Goal: Information Seeking & Learning: Check status

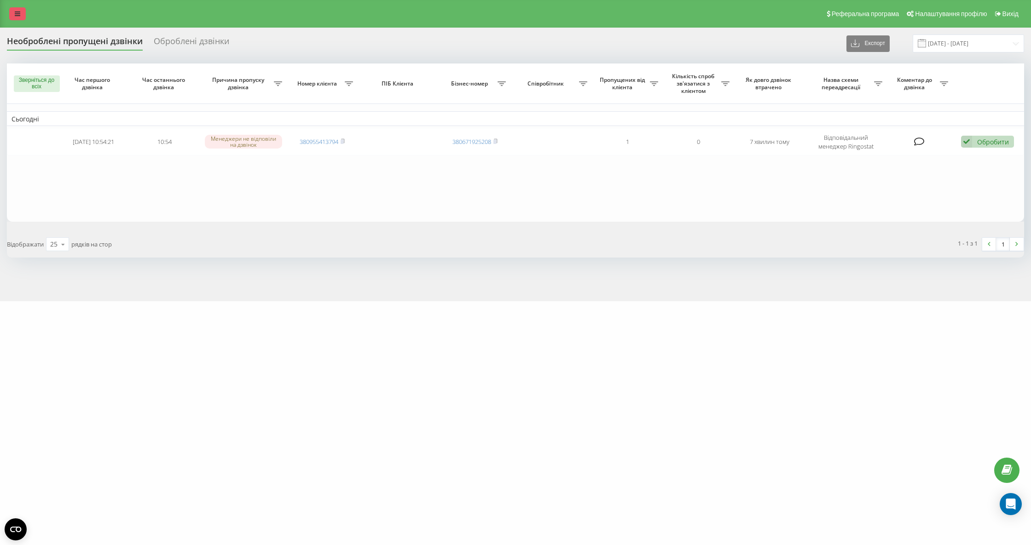
click at [16, 8] on link at bounding box center [17, 13] width 17 height 13
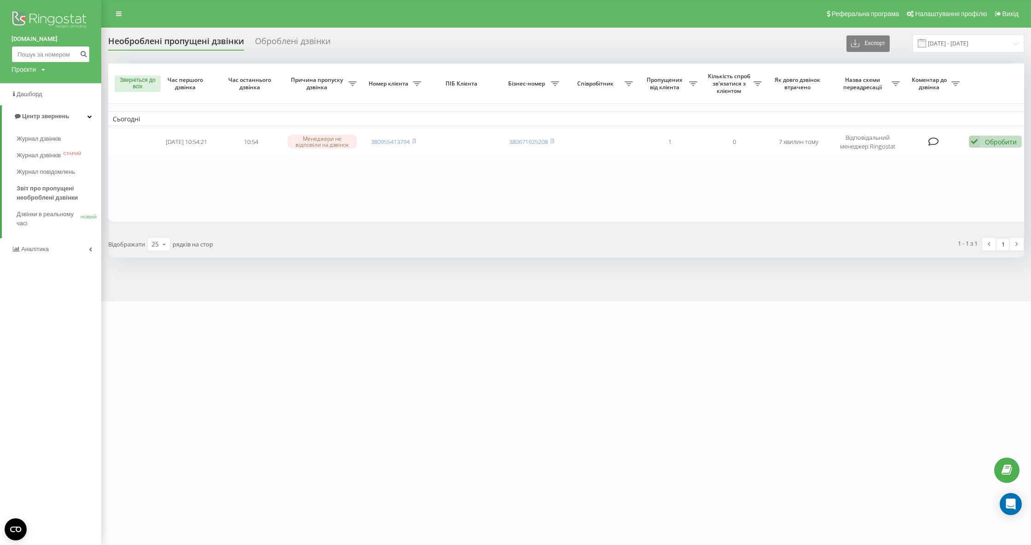
click at [48, 52] on input at bounding box center [51, 54] width 78 height 17
paste input "0988636225"
type input "0988636225"
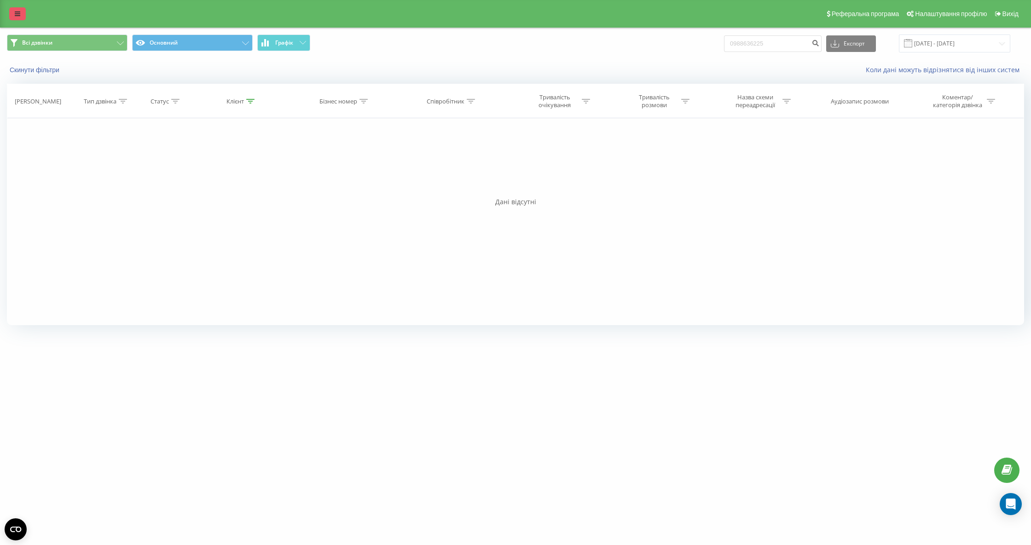
click at [19, 11] on icon at bounding box center [18, 14] width 6 height 6
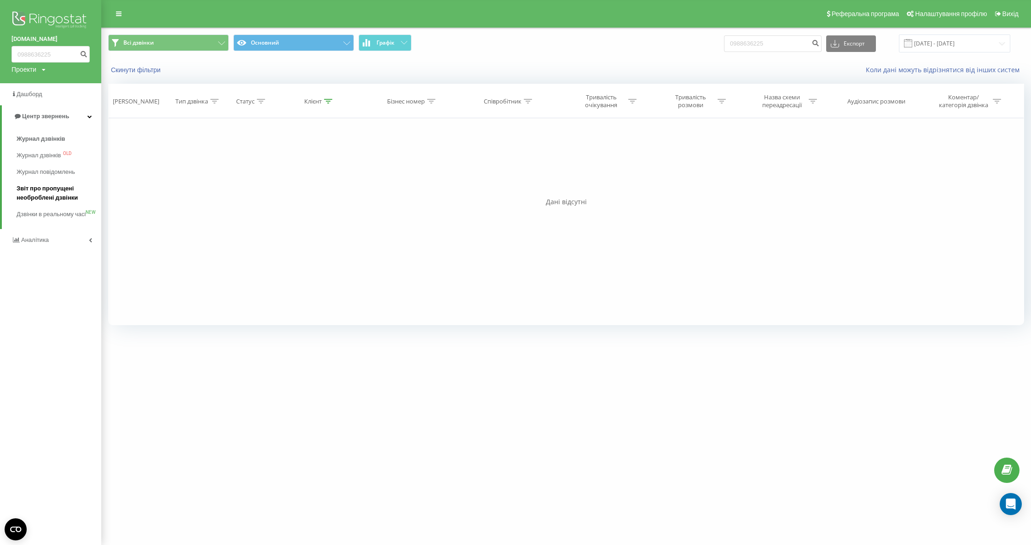
drag, startPoint x: 40, startPoint y: 181, endPoint x: 44, endPoint y: 186, distance: 7.2
click at [40, 182] on link "Звіт про пропущені необроблені дзвінки" at bounding box center [59, 193] width 85 height 26
click at [60, 188] on span "Звіт про пропущені необроблені дзвінки" at bounding box center [57, 193] width 80 height 18
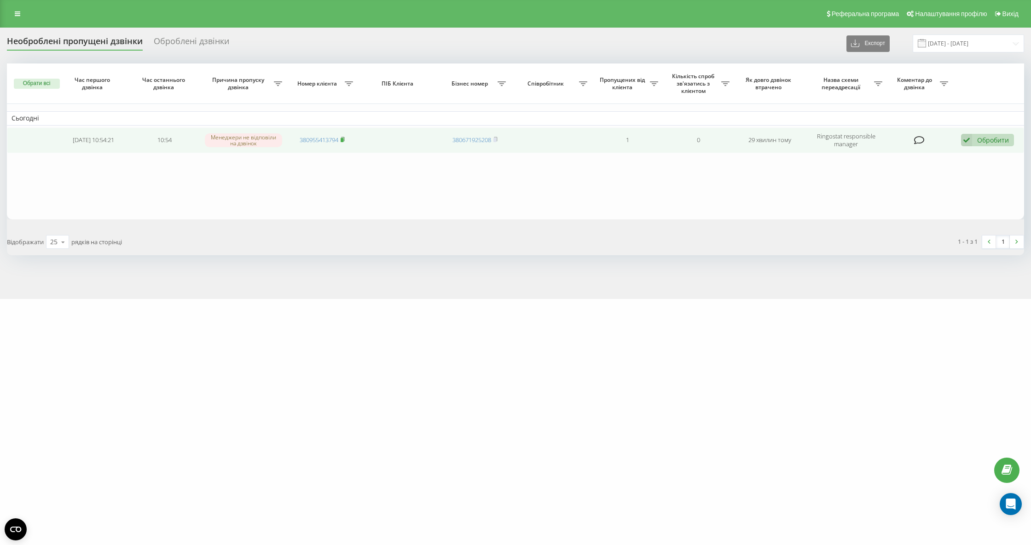
click at [344, 138] on icon at bounding box center [342, 140] width 4 height 6
click at [345, 135] on td "380955413794" at bounding box center [322, 140] width 71 height 26
click at [342, 139] on rect at bounding box center [341, 140] width 3 height 4
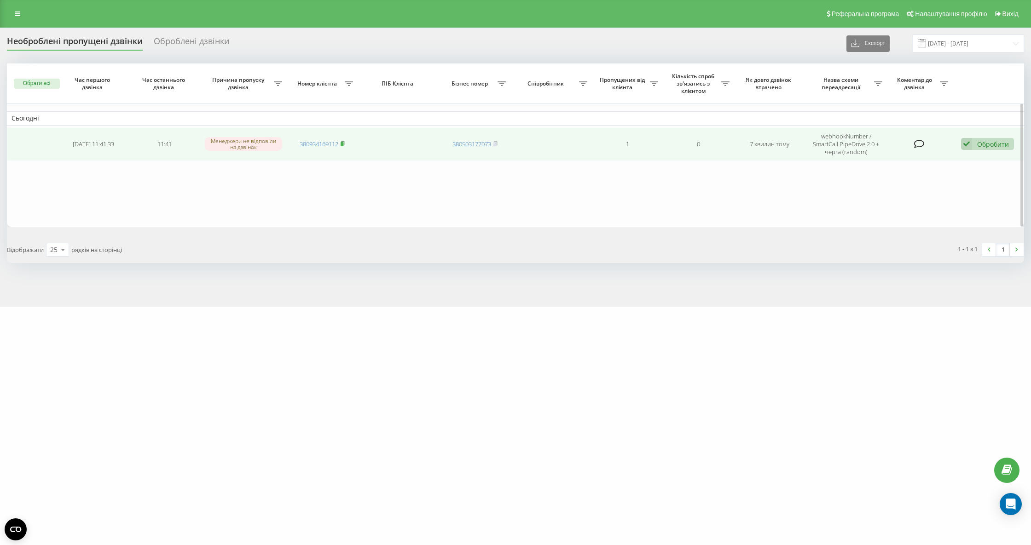
click at [343, 142] on rect at bounding box center [341, 144] width 3 height 4
